Goal: Task Accomplishment & Management: Manage account settings

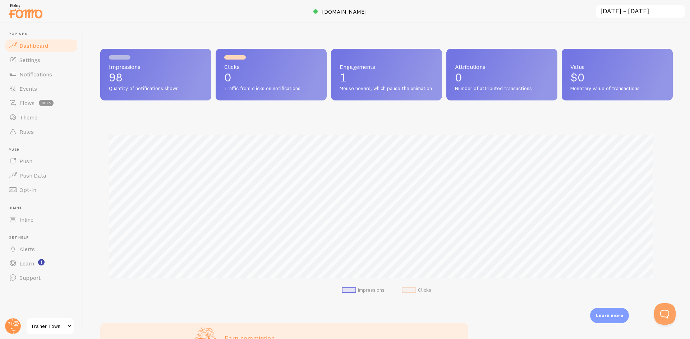
scroll to position [189, 567]
click at [32, 116] on span "Theme" at bounding box center [28, 117] width 18 height 7
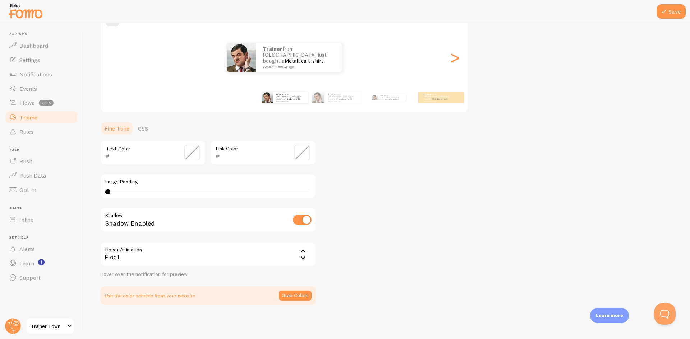
scroll to position [76, 0]
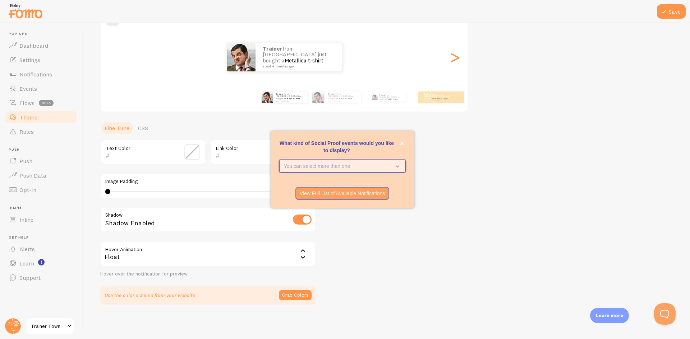
click at [393, 169] on icon "What kind of Social Proof events would you like to display?" at bounding box center [396, 166] width 10 height 8
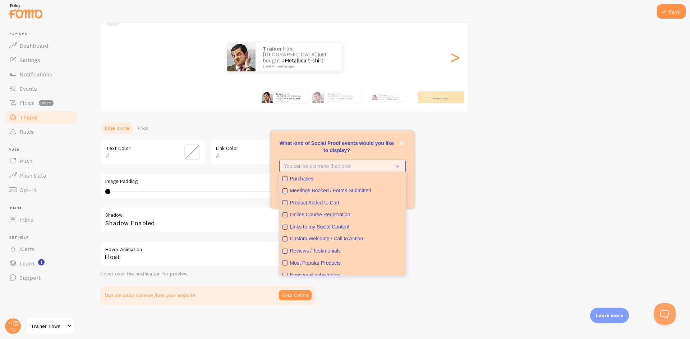
click at [390, 167] on p "You can select more than one" at bounding box center [337, 166] width 107 height 7
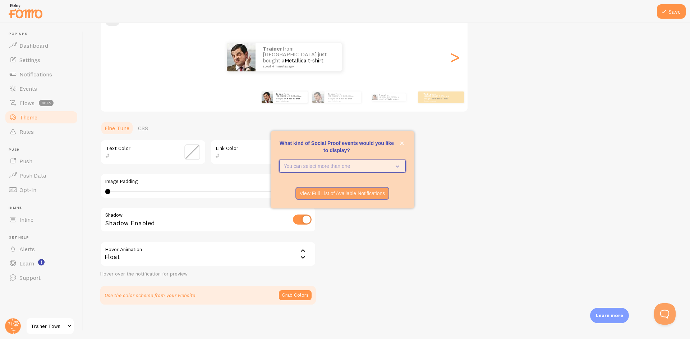
click at [391, 167] on icon "What kind of Social Proof events would you like to display?" at bounding box center [396, 166] width 10 height 8
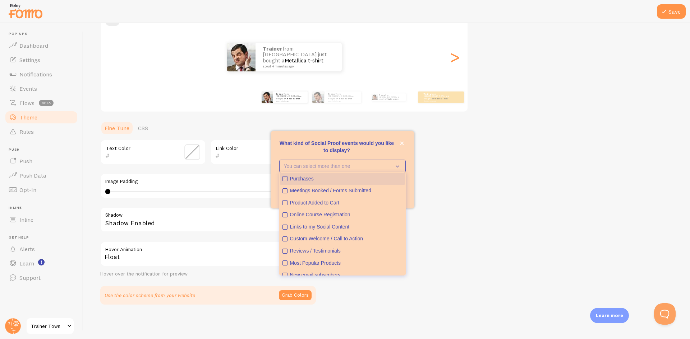
click at [339, 180] on div "Purchases" at bounding box center [346, 179] width 112 height 7
click at [329, 203] on div "Product Added to Cart" at bounding box center [346, 203] width 112 height 7
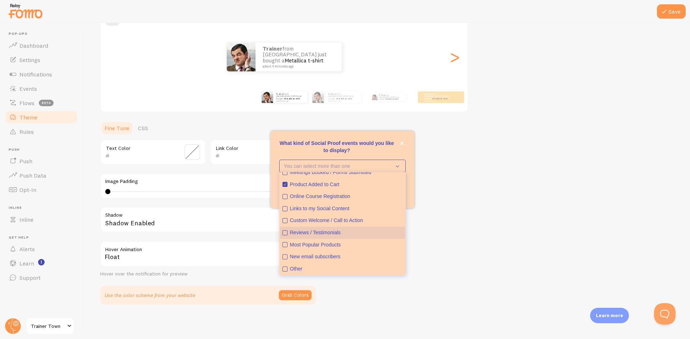
click at [325, 233] on div "Reviews / Testimonials" at bounding box center [346, 233] width 112 height 7
click at [380, 149] on p "What kind of Social Proof events would you like to display?" at bounding box center [342, 147] width 126 height 14
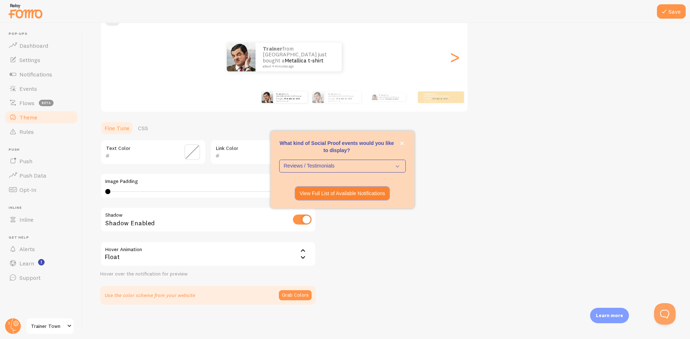
click at [357, 196] on p "View Full List of Available Notifications" at bounding box center [342, 193] width 85 height 7
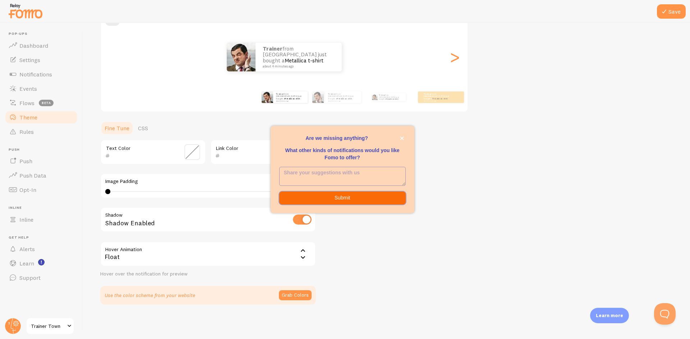
click at [355, 199] on button "Submit" at bounding box center [342, 198] width 126 height 13
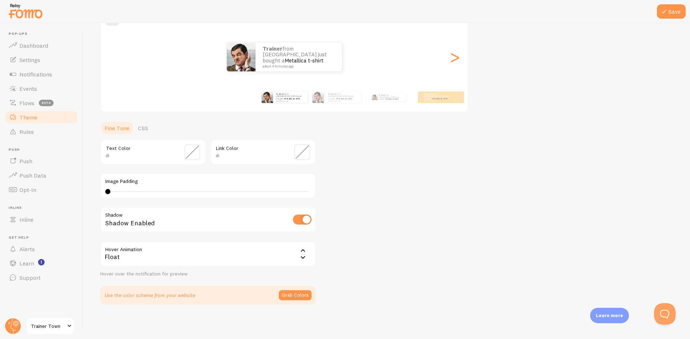
click at [602, 313] on p "Learn more" at bounding box center [609, 315] width 27 height 7
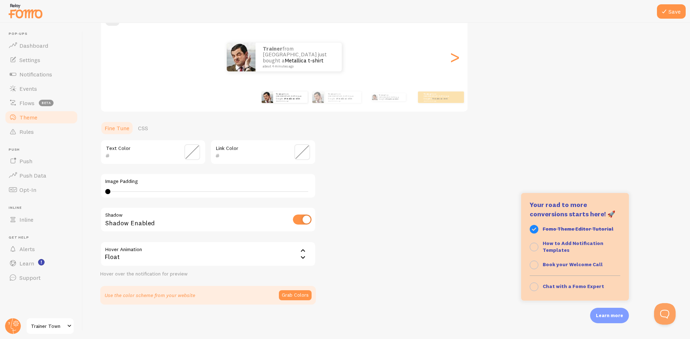
scroll to position [72, 0]
click at [600, 323] on div "Learn more" at bounding box center [609, 315] width 39 height 15
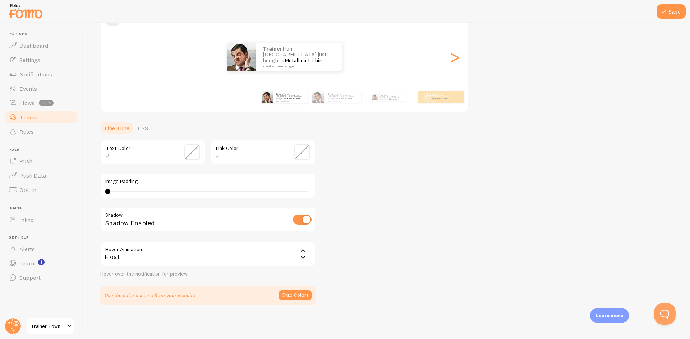
click at [449, 209] on div "Theme Choose a theme for your notifications Classic Trainer from Malaysia just …" at bounding box center [386, 134] width 572 height 341
click at [141, 130] on link "CSS" at bounding box center [143, 128] width 19 height 14
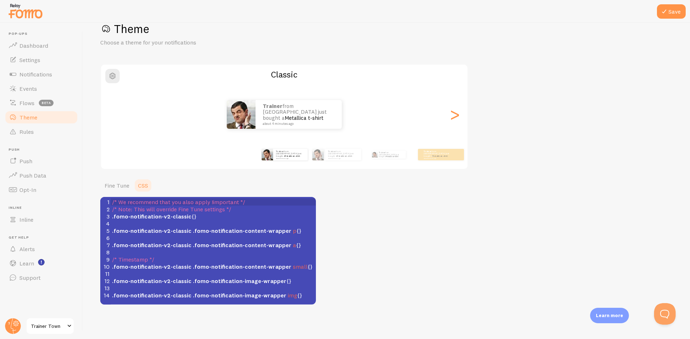
scroll to position [19, 0]
click at [190, 218] on span ".fomo-notification-v2-classic {}" at bounding box center [154, 216] width 84 height 7
type textarea "size: 1.3"
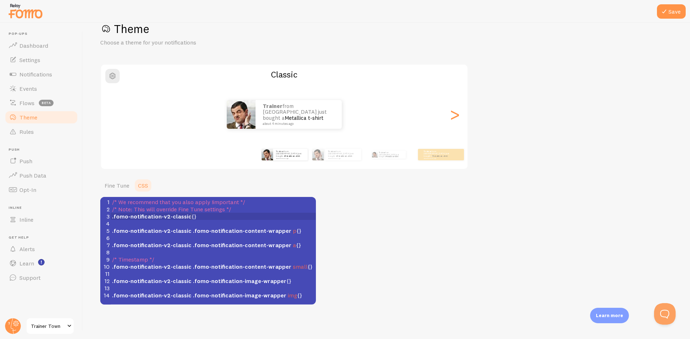
click at [450, 268] on div "Theme Choose a theme for your notifications Classic Trainer from Malaysia just …" at bounding box center [386, 163] width 572 height 283
click at [330, 163] on div "Trainer from Malaysia just bought a Metallica t-shirt about 4 minutes ago" at bounding box center [336, 155] width 46 height 20
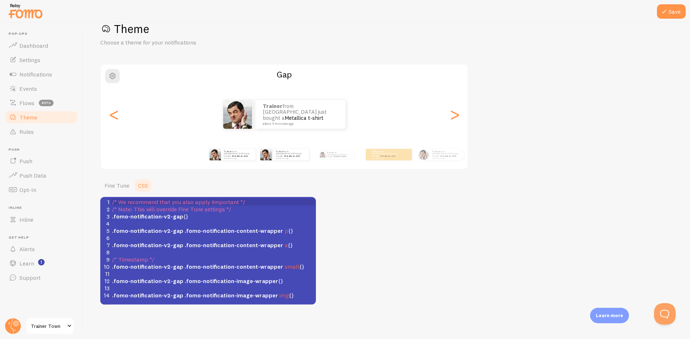
click at [234, 162] on div "Trainer from Malaysia just bought a Metallica t-shirt about 4 minutes ago" at bounding box center [232, 155] width 46 height 20
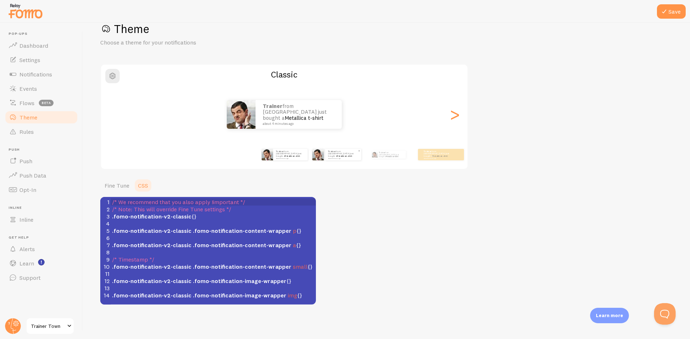
click at [323, 159] on img at bounding box center [317, 154] width 11 height 11
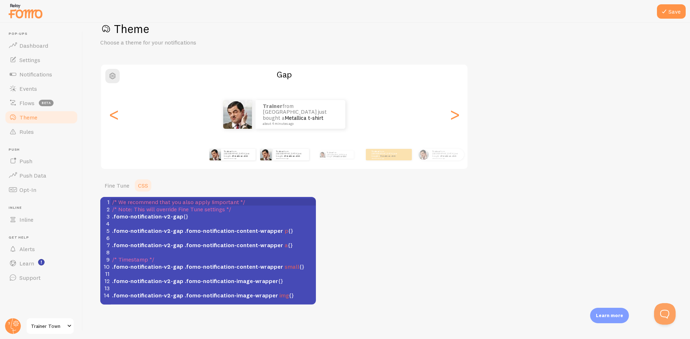
click at [231, 162] on div "Trainer from Malaysia just bought a Metallica t-shirt about 4 minutes ago" at bounding box center [232, 155] width 46 height 20
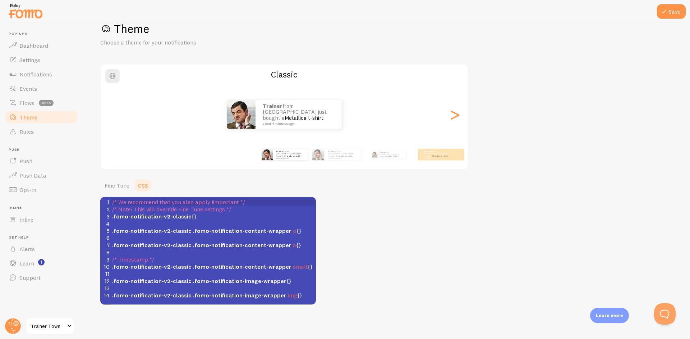
click at [327, 161] on div "Trainer from Malaysia just bought a Metallica t-shirt about 4 minutes ago" at bounding box center [336, 155] width 46 height 20
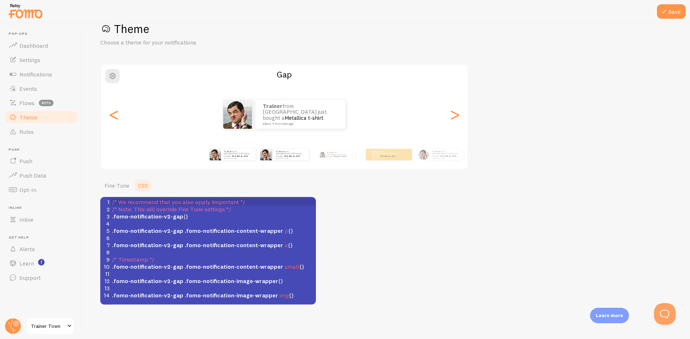
click at [268, 162] on div "Trainer from Malaysia just bought a Metallica t-shirt about 4 minutes ago Train…" at bounding box center [415, 155] width 412 height 20
click at [240, 161] on div "Trainer from Malaysia just bought a Metallica t-shirt about 4 minutes ago" at bounding box center [232, 155] width 46 height 20
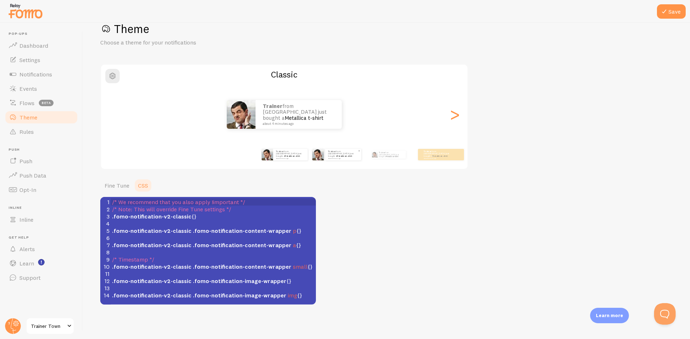
click at [319, 158] on img at bounding box center [317, 154] width 11 height 11
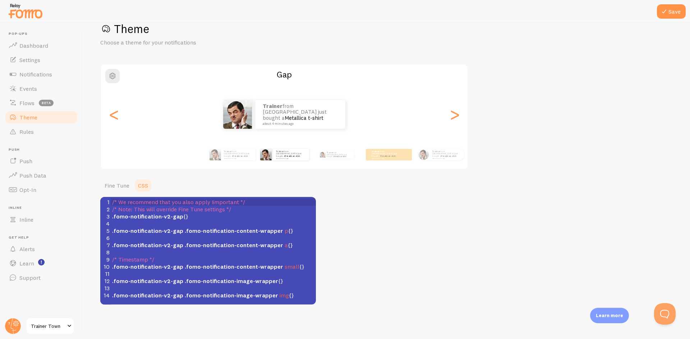
click at [226, 165] on div "Trainer from Malaysia just bought a Metallica t-shirt about 4 minutes ago Train…" at bounding box center [284, 154] width 412 height 29
click at [209, 161] on div "Trainer from Malaysia just bought a Metallica t-shirt about 4 minutes ago" at bounding box center [232, 155] width 46 height 20
click at [217, 160] on img at bounding box center [214, 154] width 11 height 11
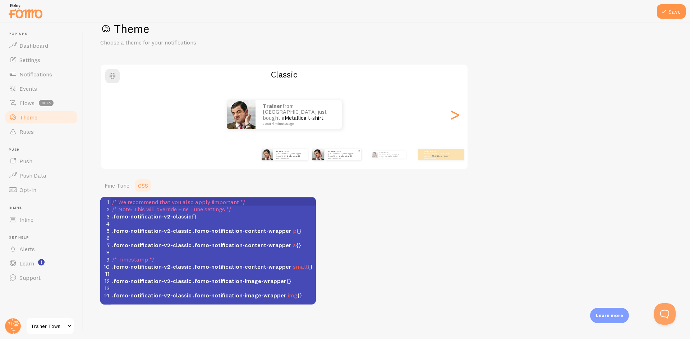
click at [323, 158] on img at bounding box center [317, 154] width 11 height 11
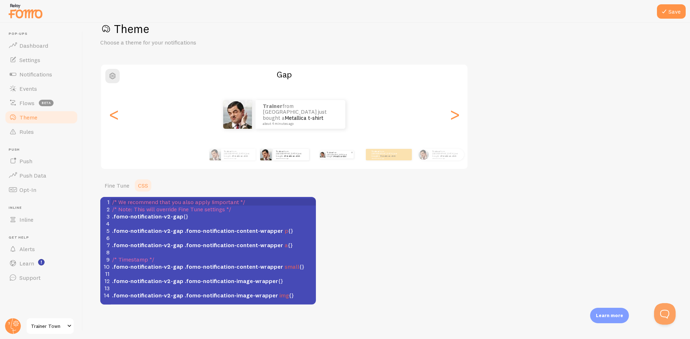
click at [339, 157] on p "Trainer from Malaysia just bought a Metallica t-shirt about 4 minutes ago" at bounding box center [339, 155] width 24 height 8
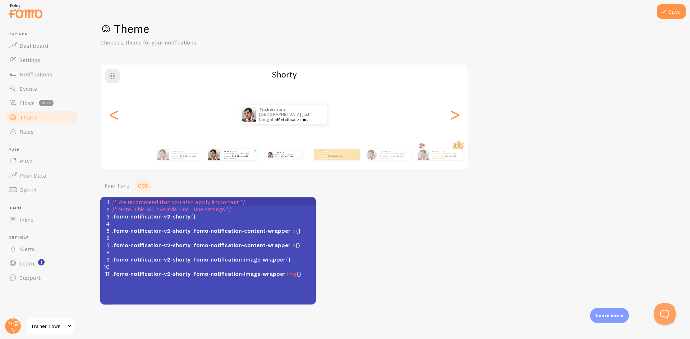
click at [227, 160] on div "Trainer from Malaysia just bought a Metallica t-shirt about 4 minutes ago" at bounding box center [239, 154] width 36 height 11
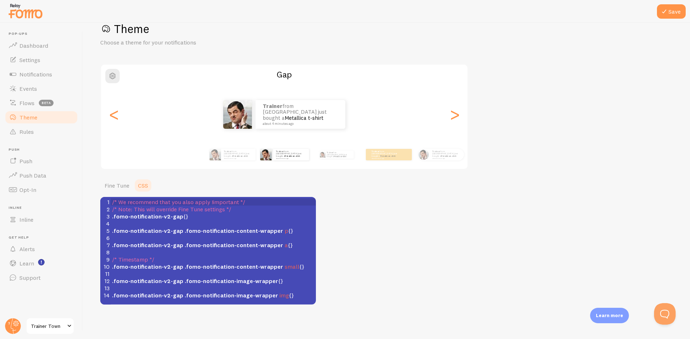
scroll to position [3, 0]
click at [182, 216] on span ".fomo-notification-v2-gap {}" at bounding box center [150, 216] width 76 height 7
type textarea "zoom: 1.3"
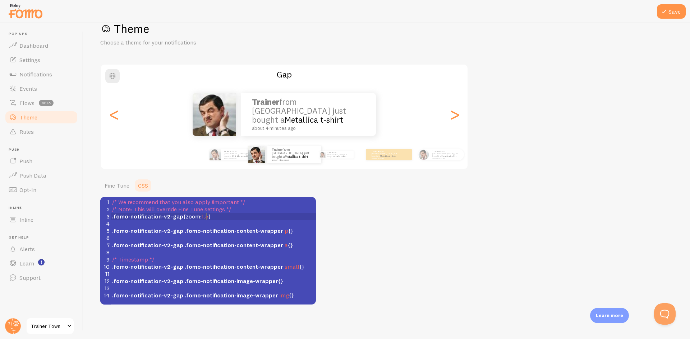
scroll to position [3, 6]
type textarea "1.5"
click at [676, 14] on button "Save" at bounding box center [671, 11] width 29 height 14
click at [202, 217] on span "1.5" at bounding box center [205, 216] width 7 height 7
click at [205, 217] on span "1.5" at bounding box center [205, 216] width 7 height 7
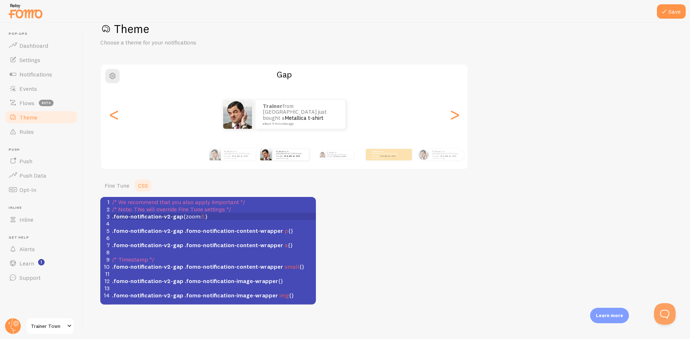
type textarea "3"
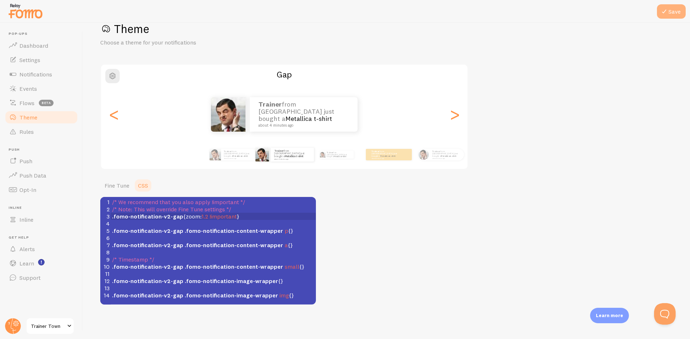
type textarea "2 !important"
click at [674, 10] on button "Save" at bounding box center [671, 11] width 29 height 14
click at [203, 218] on span "1.2" at bounding box center [205, 216] width 6 height 7
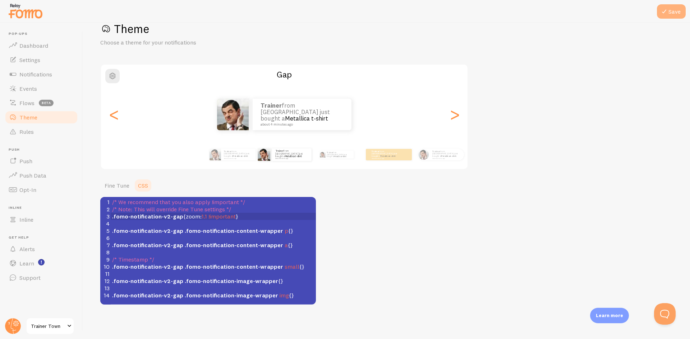
type textarea "1"
click at [666, 18] on button "Save" at bounding box center [671, 11] width 29 height 14
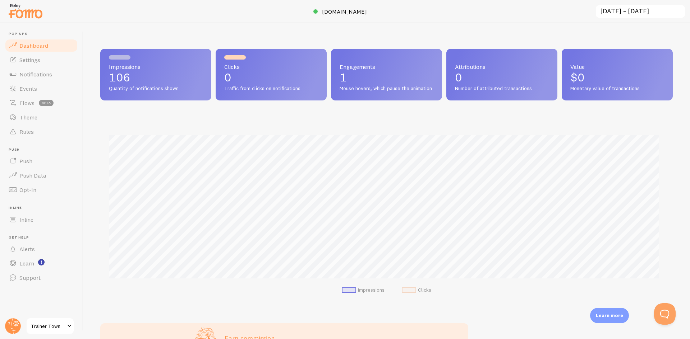
scroll to position [189, 567]
